Goal: Check status: Check status

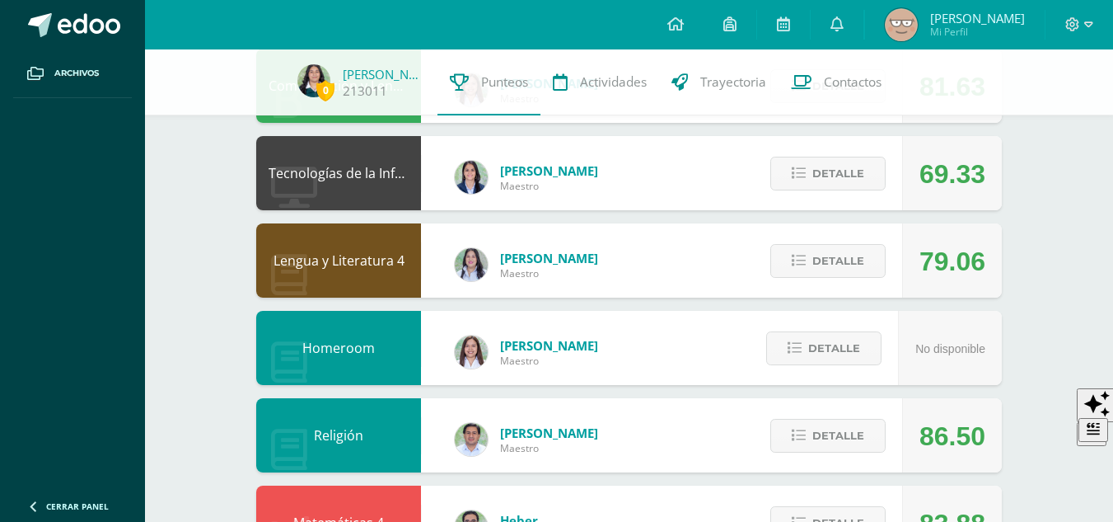
scroll to position [212, 0]
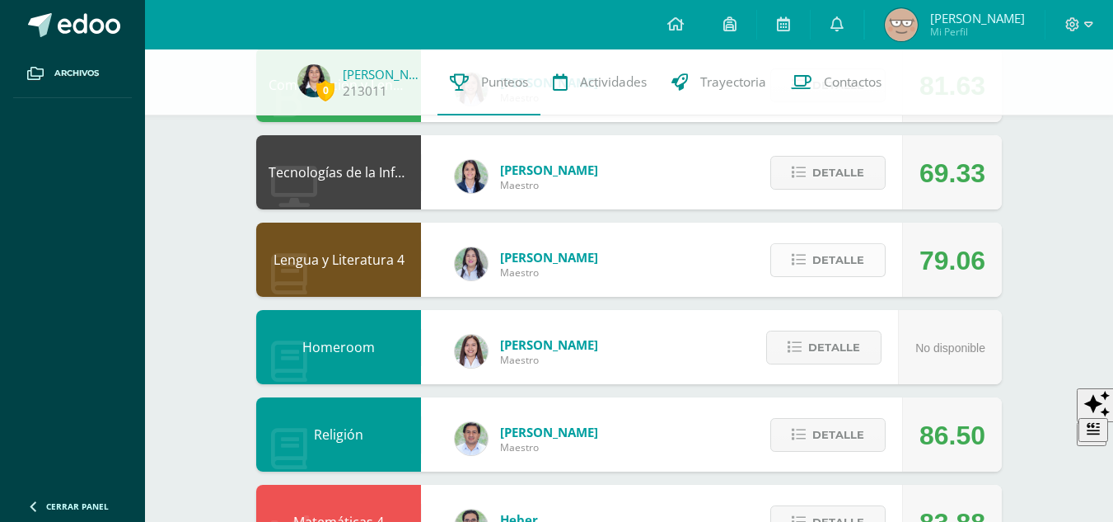
click at [813, 254] on span "Detalle" at bounding box center [839, 260] width 52 height 30
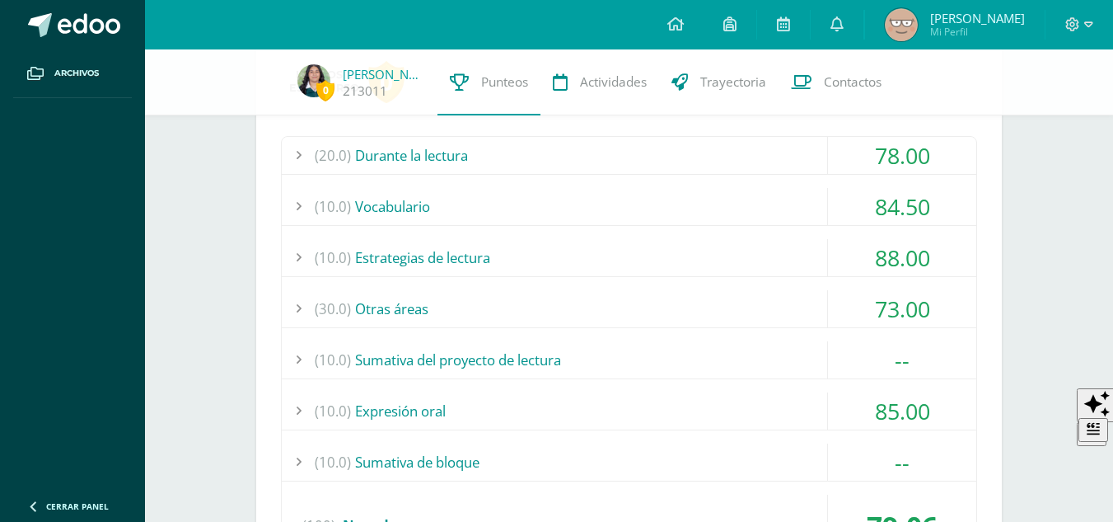
scroll to position [470, 0]
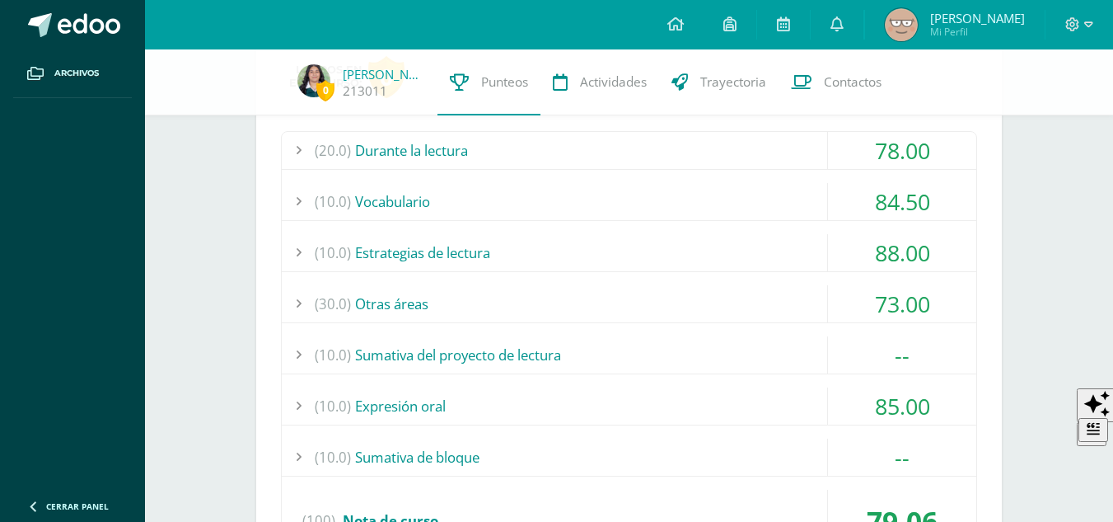
click at [702, 156] on div "(20.0) Durante la lectura" at bounding box center [629, 150] width 695 height 37
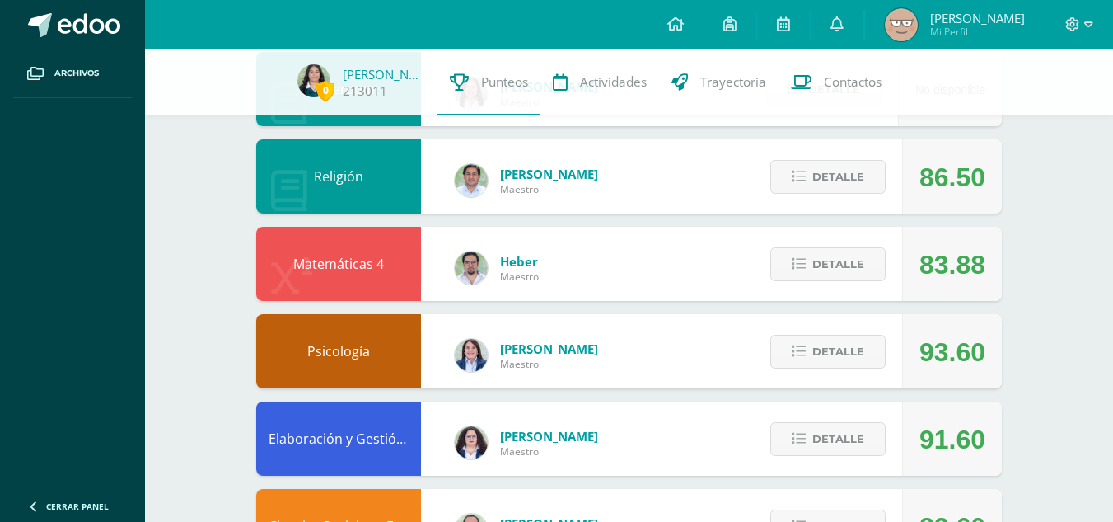
scroll to position [470, 0]
